Goal: Leave review/rating

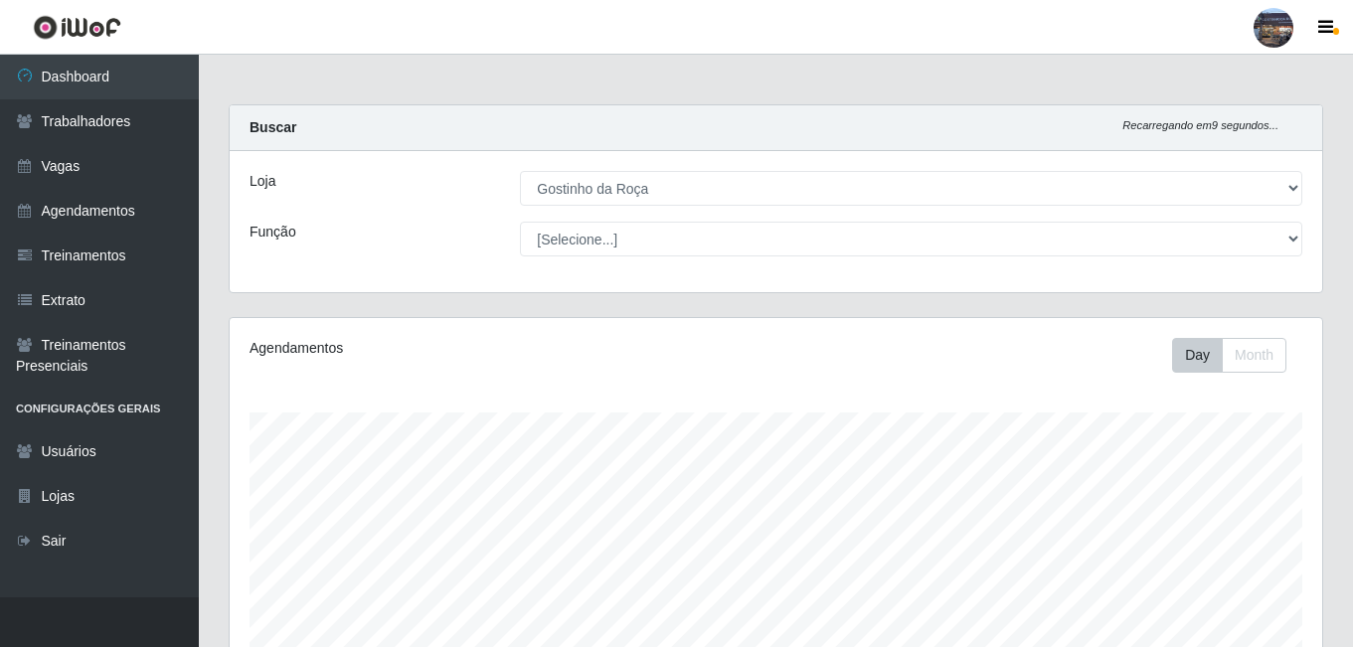
select select "303"
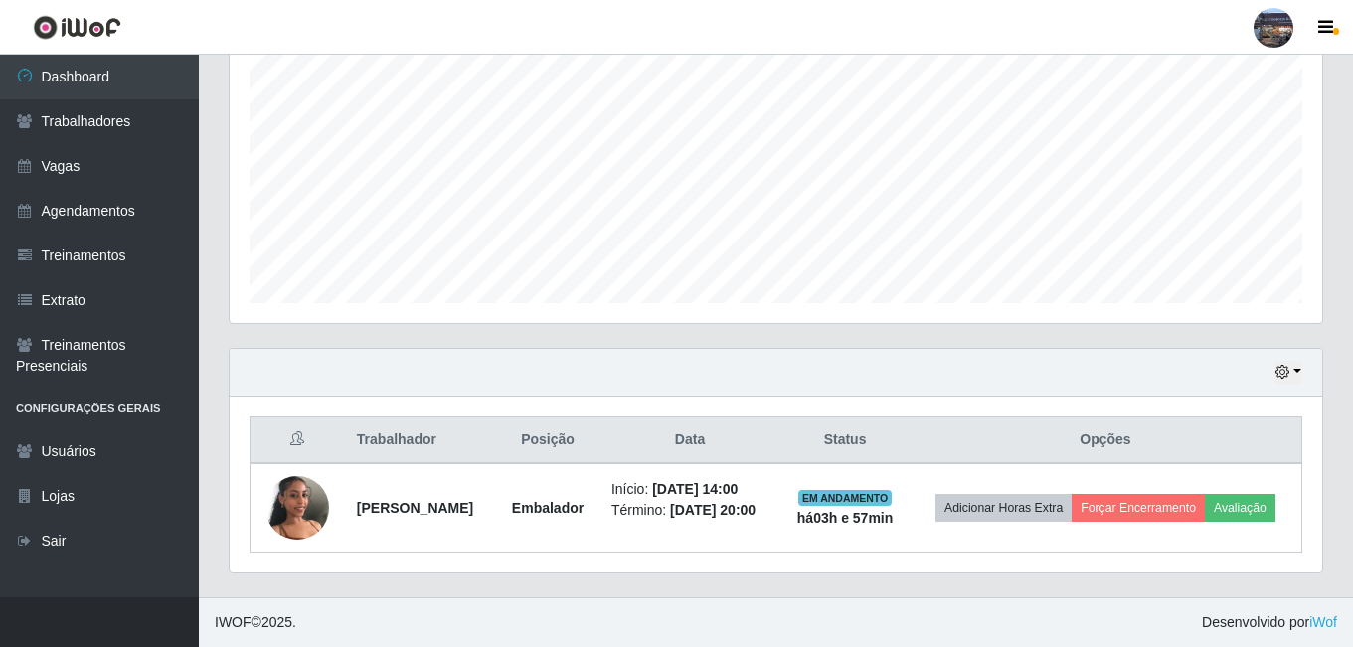
scroll to position [412, 1092]
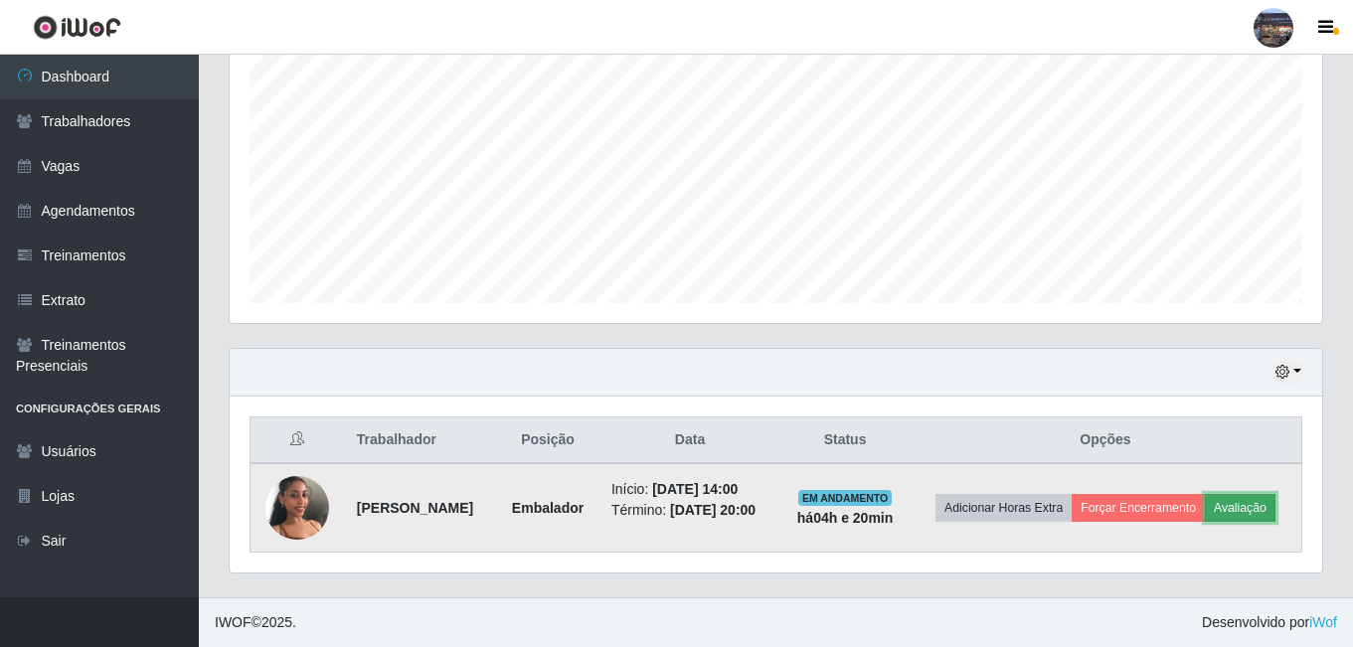
click at [1205, 511] on button "Avaliação" at bounding box center [1240, 508] width 71 height 28
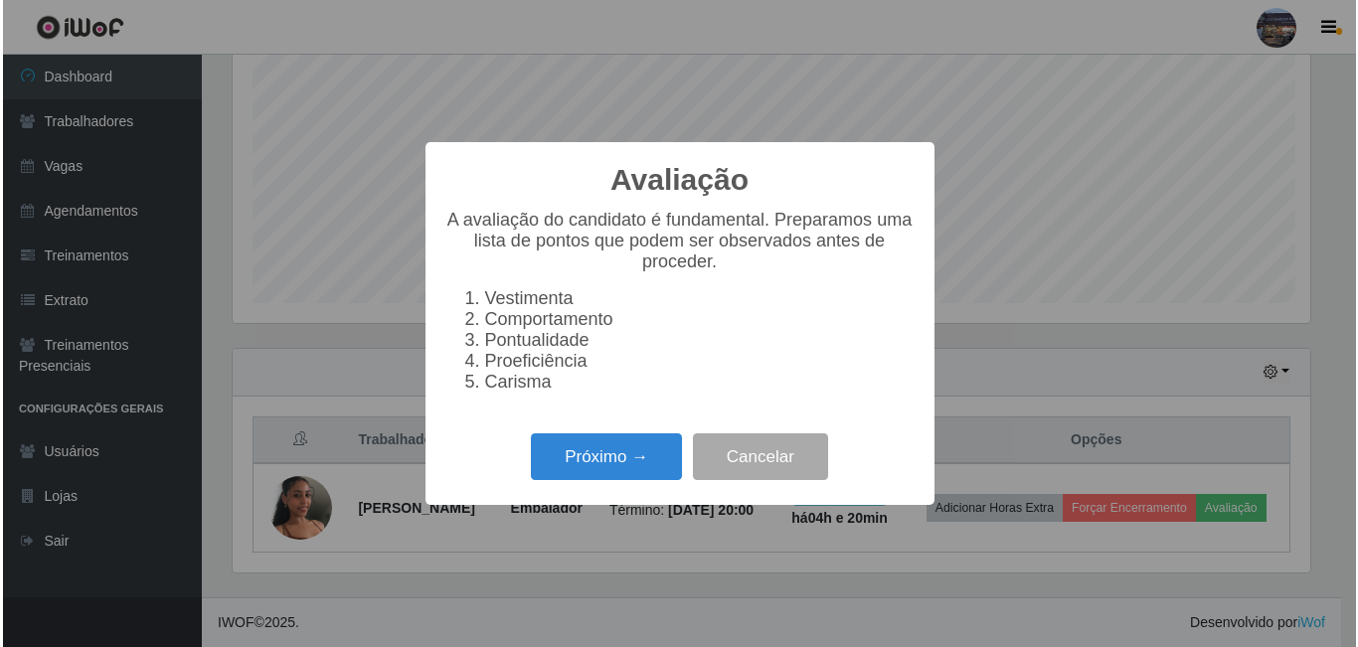
scroll to position [412, 1082]
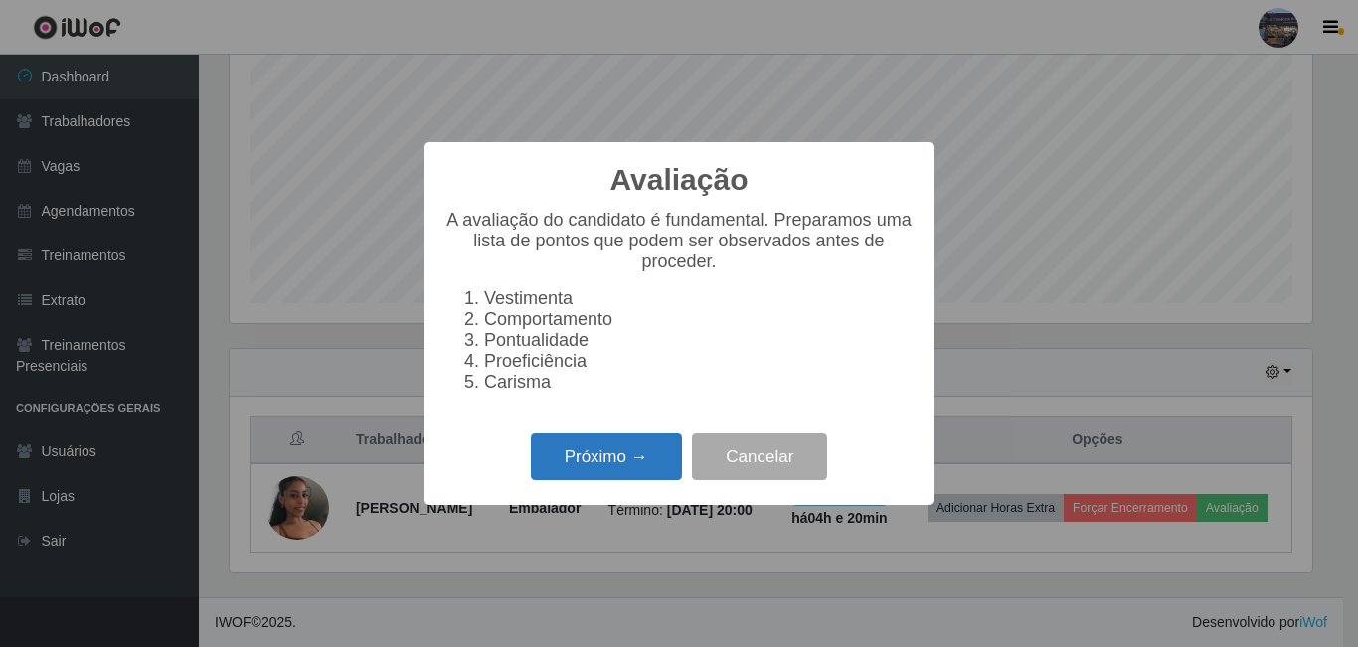
click at [581, 462] on button "Próximo →" at bounding box center [606, 456] width 151 height 47
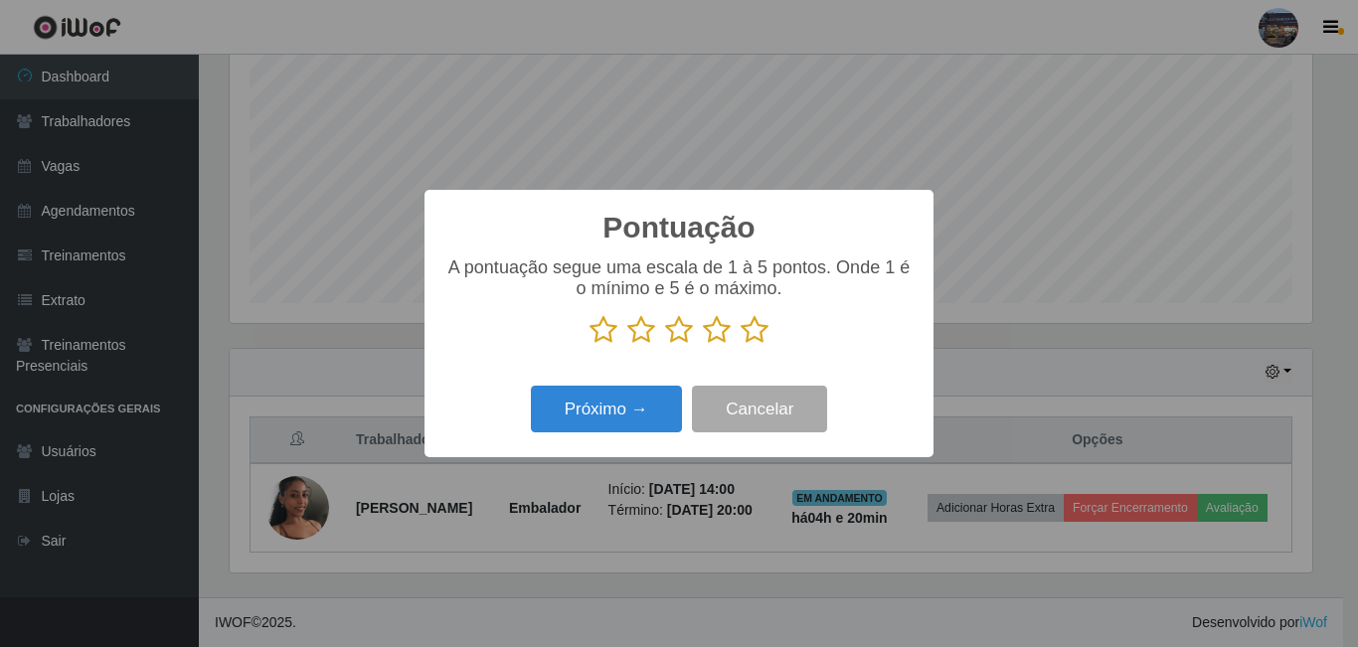
scroll to position [993535, 992865]
click at [713, 331] on icon at bounding box center [717, 330] width 28 height 30
click at [703, 345] on input "radio" at bounding box center [703, 345] width 0 height 0
click at [603, 405] on button "Próximo →" at bounding box center [606, 409] width 151 height 47
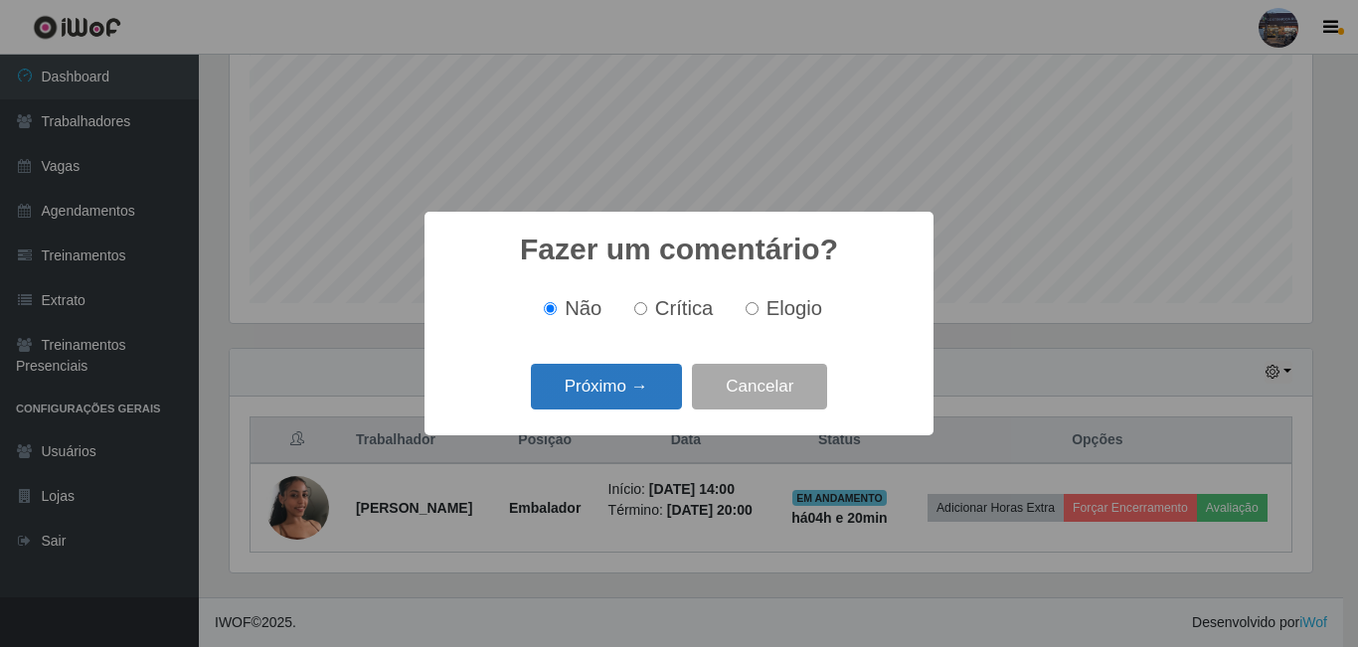
click at [604, 388] on button "Próximo →" at bounding box center [606, 387] width 151 height 47
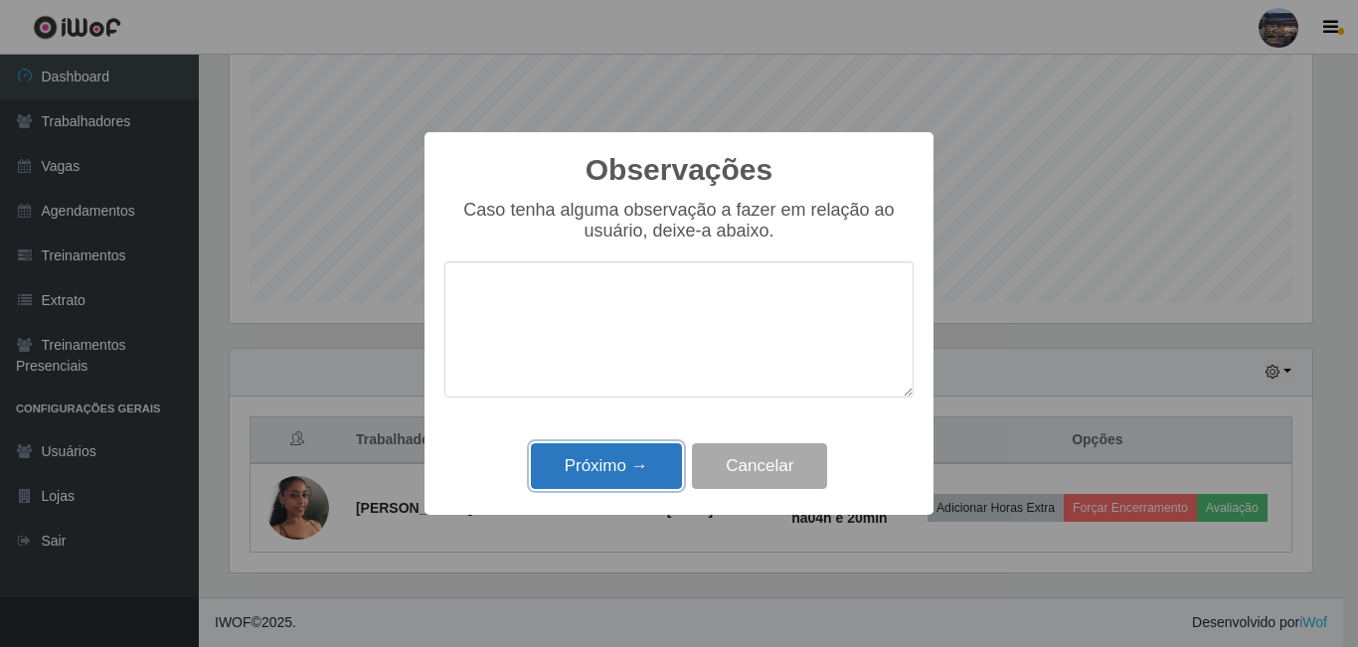
click at [589, 470] on button "Próximo →" at bounding box center [606, 466] width 151 height 47
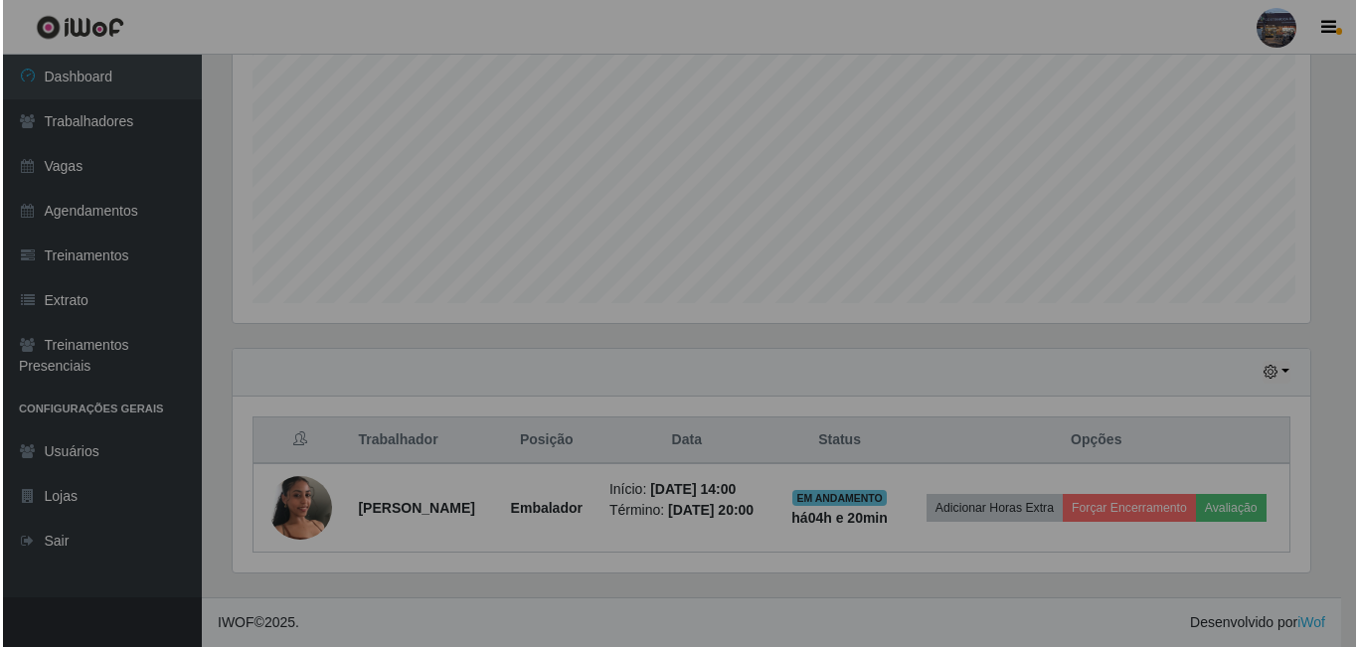
scroll to position [412, 1092]
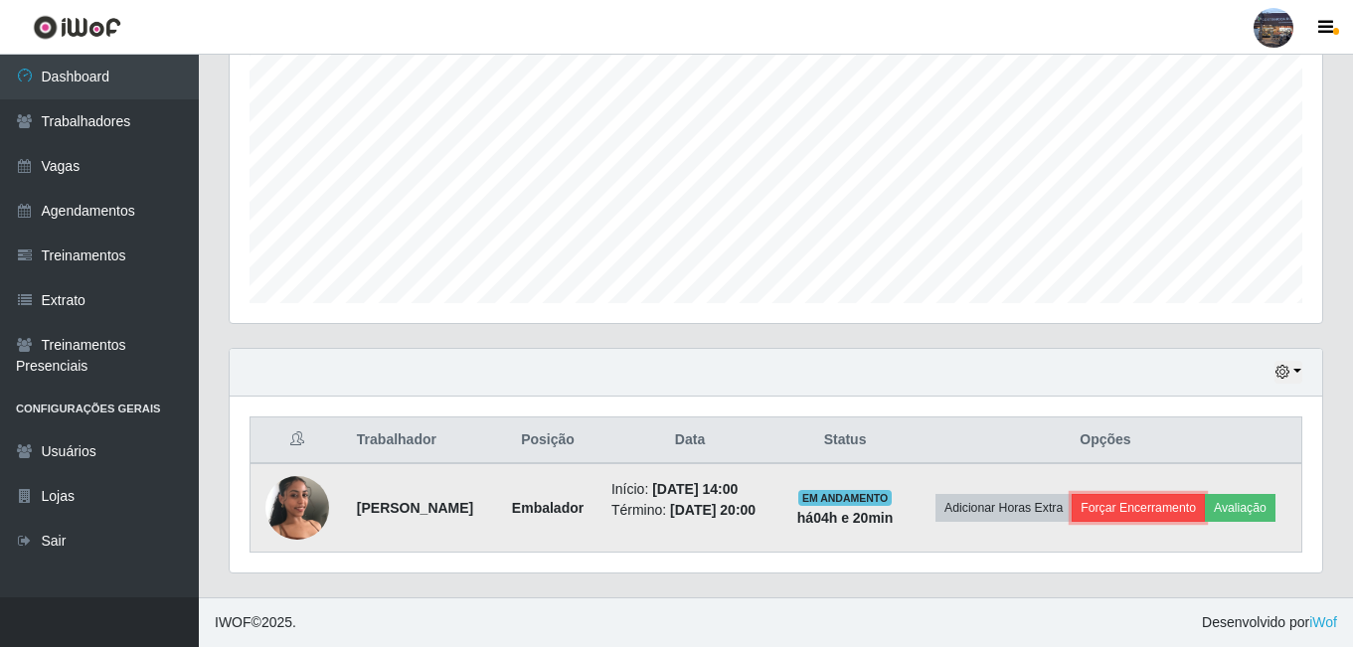
click at [1196, 494] on button "Forçar Encerramento" at bounding box center [1137, 508] width 133 height 28
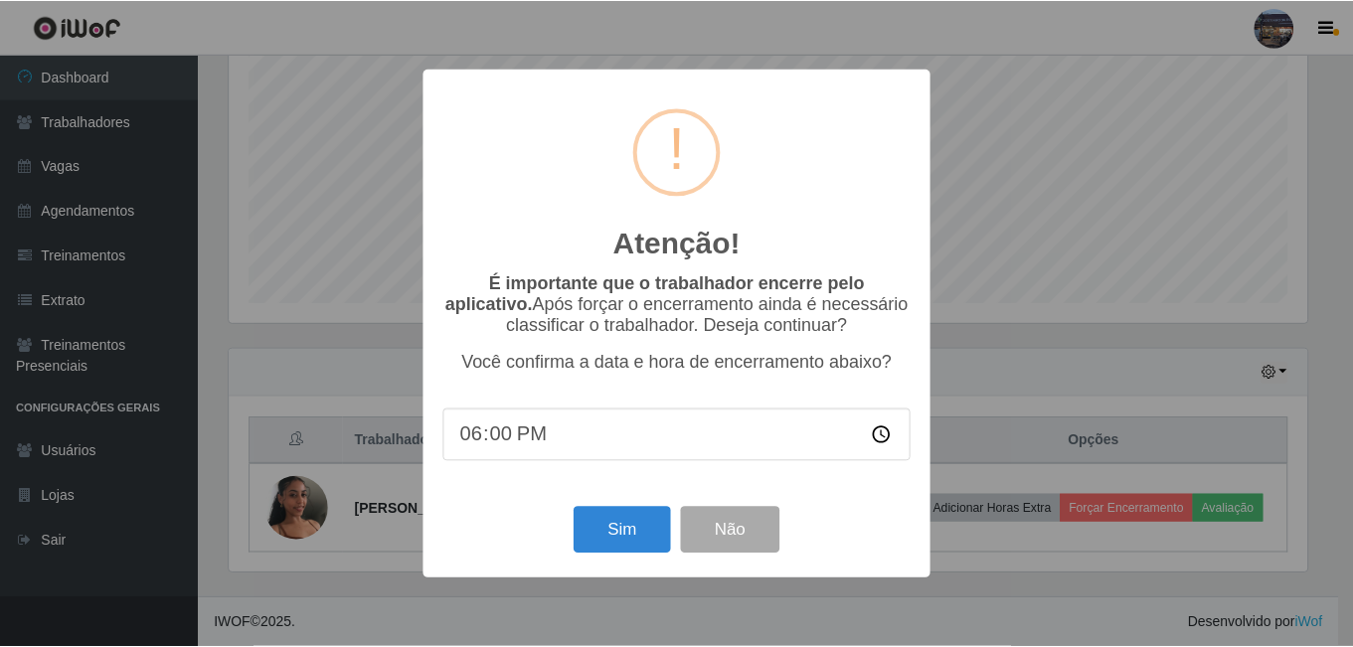
scroll to position [408, 0]
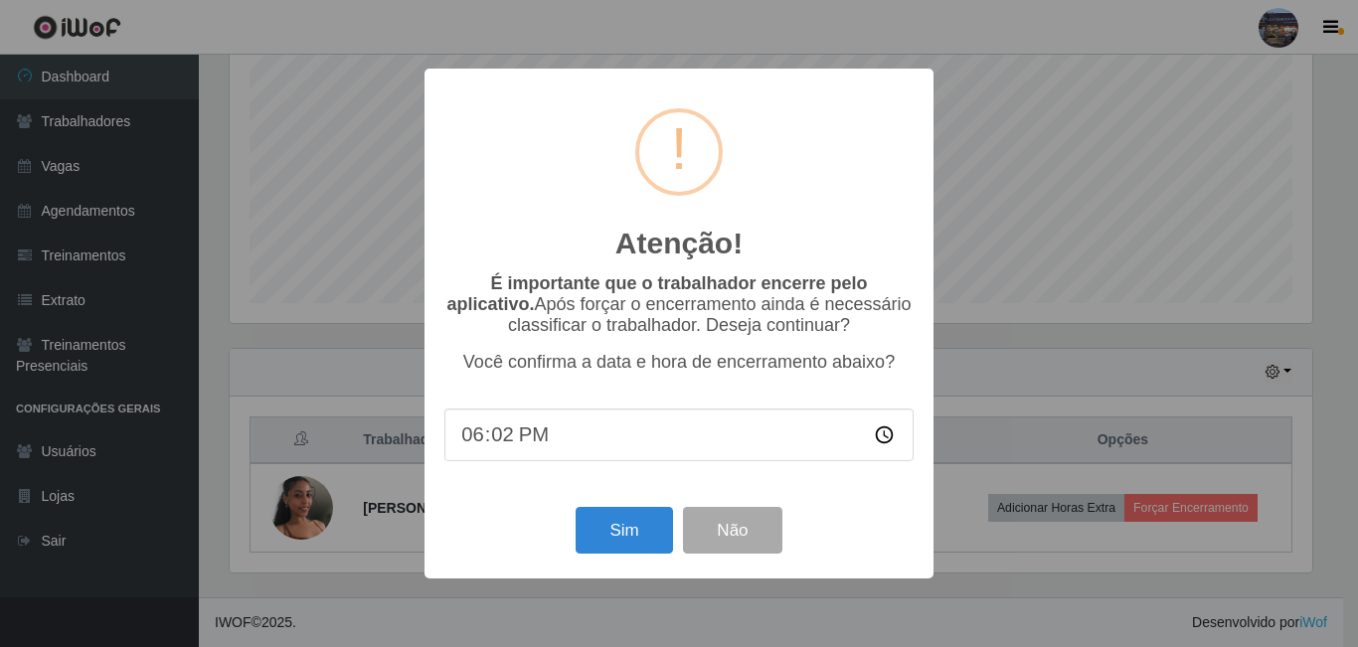
type input "18:20"
click at [627, 530] on button "Sim" at bounding box center [623, 530] width 96 height 47
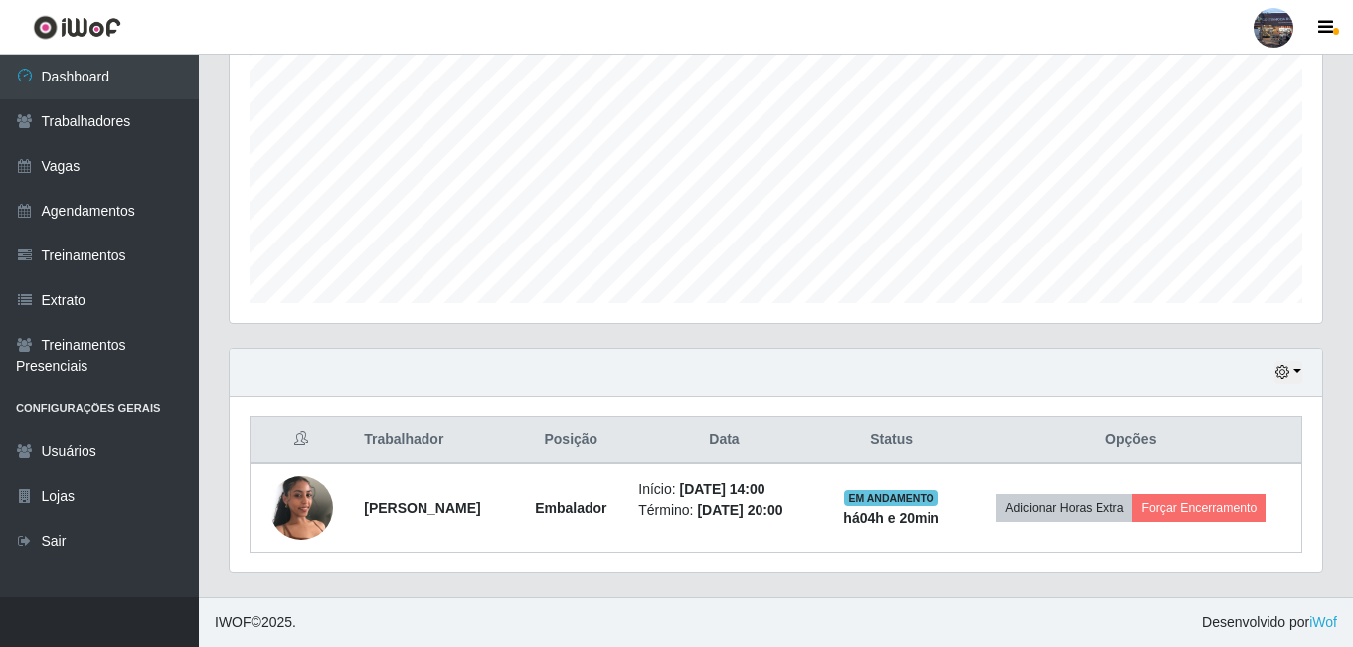
scroll to position [412, 1082]
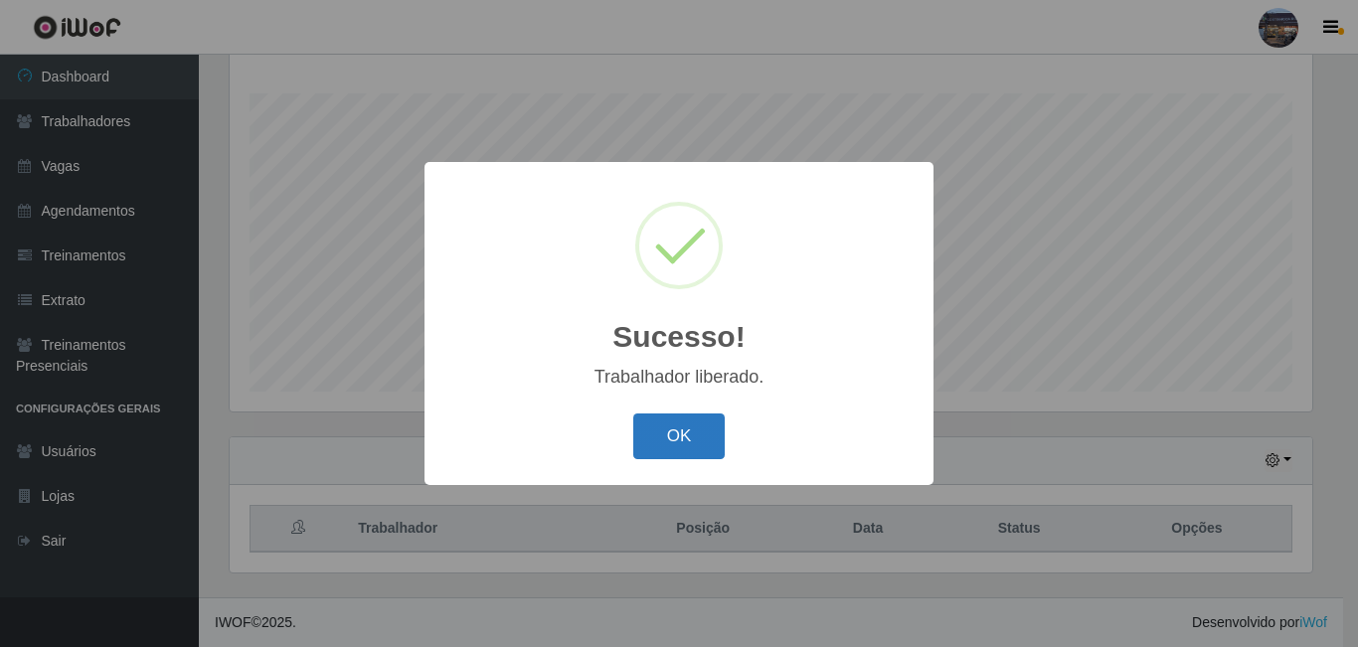
click at [682, 429] on button "OK" at bounding box center [679, 436] width 92 height 47
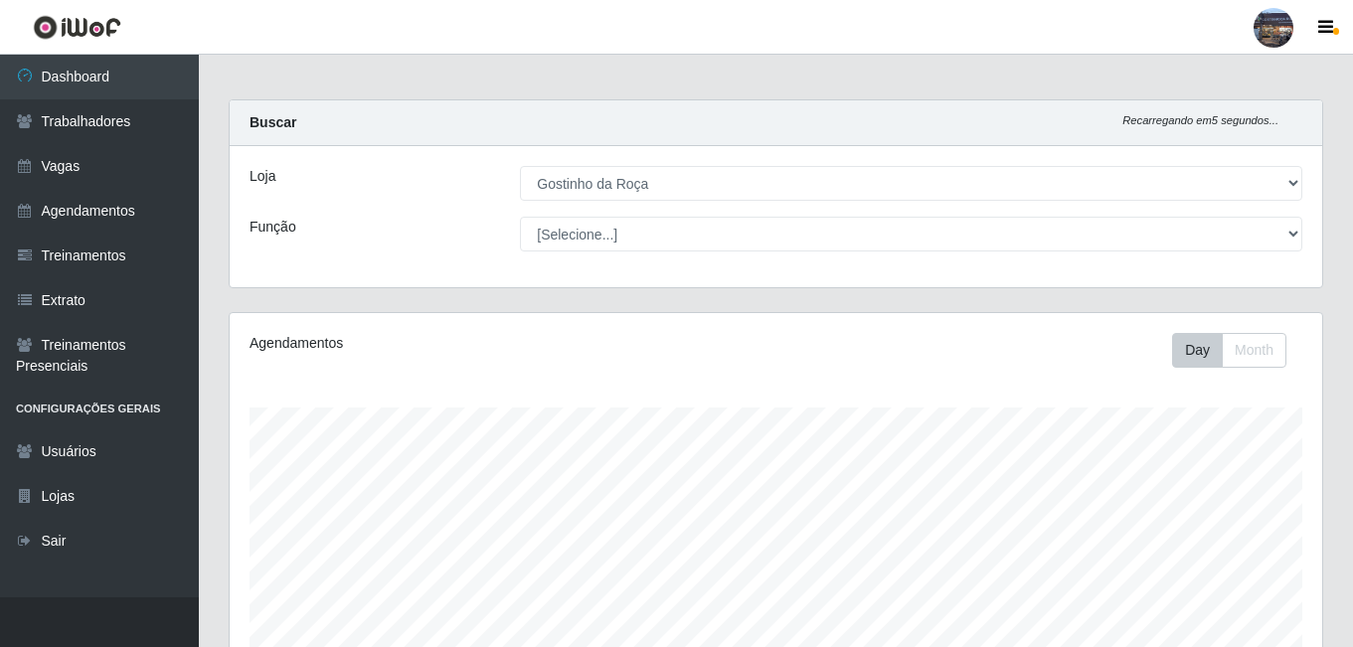
scroll to position [0, 0]
